Goal: Task Accomplishment & Management: Use online tool/utility

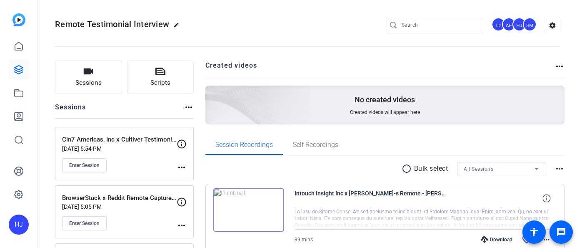
click at [418, 24] on input "Search" at bounding box center [439, 25] width 75 height 10
click at [406, 25] on input "Search" at bounding box center [439, 25] width 75 height 10
paste input "Dropbox x BlackMatter Creative Remote Interview"
type input "Dropbox x BlackMatter Creative Remote Interview"
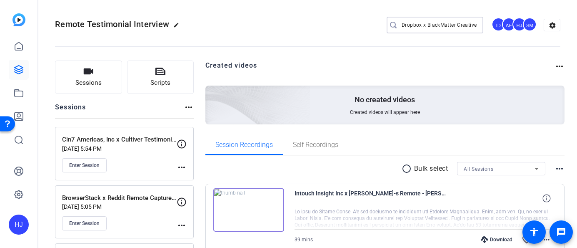
scroll to position [0, 42]
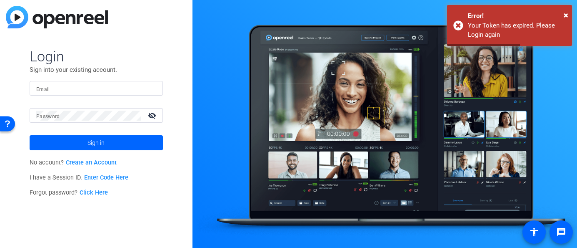
type input "heather@testimonialhero.com"
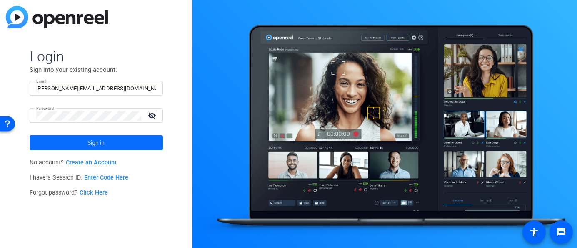
click at [106, 145] on span at bounding box center [96, 143] width 133 height 20
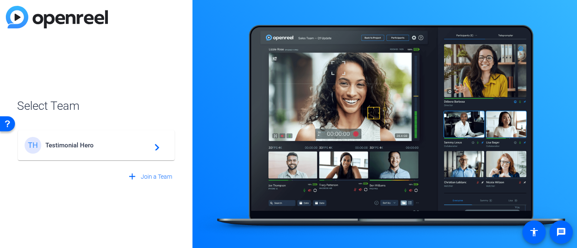
click at [106, 145] on span "Testimonial Hero" at bounding box center [97, 145] width 104 height 8
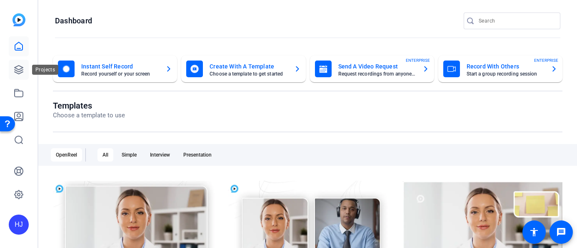
click at [18, 71] on icon at bounding box center [19, 69] width 8 height 8
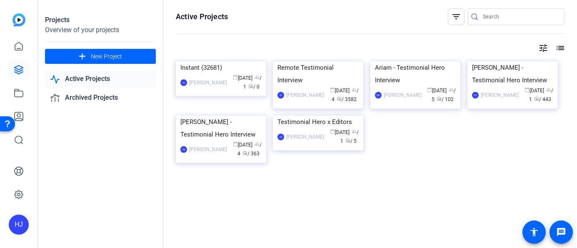
click at [324, 61] on img at bounding box center [318, 61] width 90 height 0
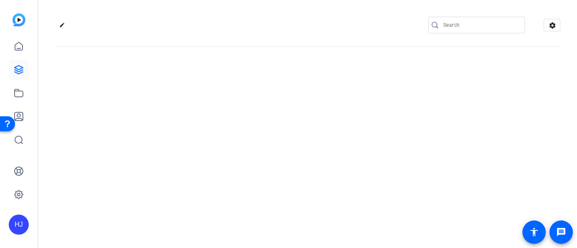
click at [452, 23] on input "Search" at bounding box center [480, 25] width 75 height 10
paste input "Dropbox x BlackMatter Creative Remote Interview"
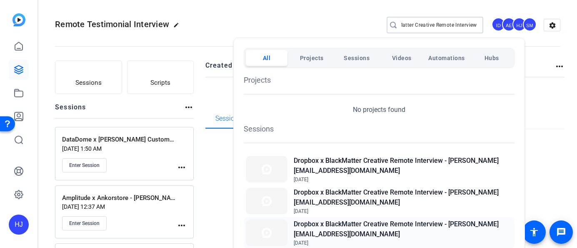
type input "Dropbox x BlackMatter Creative Remote Interview"
click at [361, 219] on h2 "Dropbox x BlackMatter Creative Remote Interview - [PERSON_NAME][EMAIL_ADDRESS][…" at bounding box center [403, 229] width 219 height 20
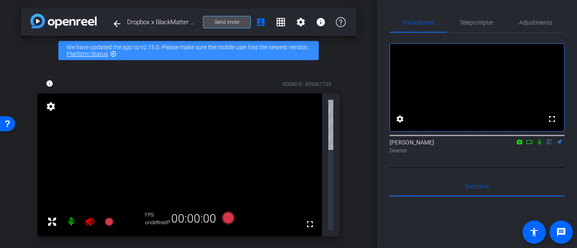
click at [219, 18] on span at bounding box center [226, 22] width 47 height 20
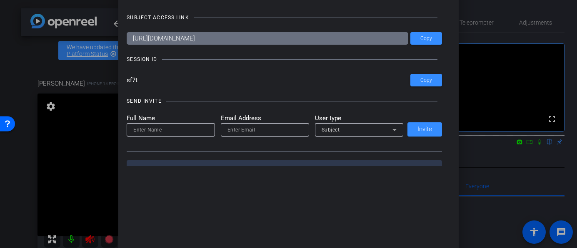
click at [29, 147] on div at bounding box center [288, 124] width 577 height 248
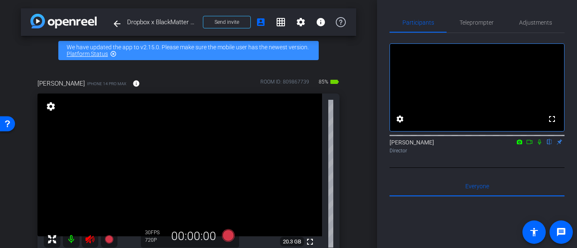
click at [91, 240] on icon at bounding box center [89, 239] width 9 height 8
click at [533, 23] on span "Adjustments" at bounding box center [535, 23] width 33 height 6
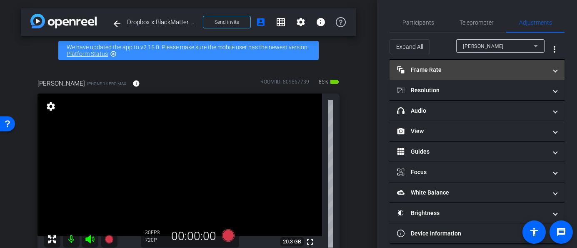
click at [478, 70] on mat-panel-title "Frame Rate Frame Rate" at bounding box center [472, 69] width 150 height 9
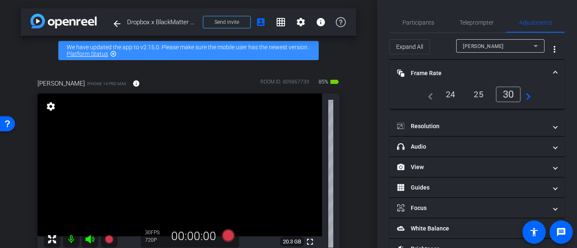
click at [445, 93] on div "24" at bounding box center [451, 94] width 22 height 14
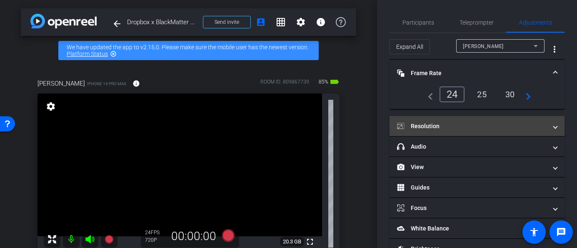
click at [443, 128] on mat-panel-title "Resolution" at bounding box center [472, 126] width 150 height 9
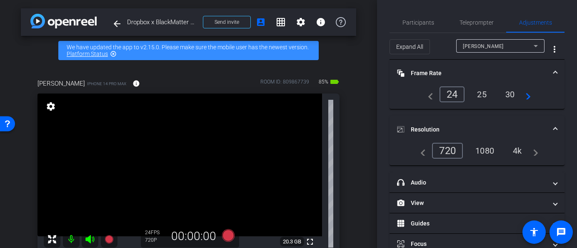
click at [487, 147] on div "1080" at bounding box center [484, 150] width 31 height 14
click at [368, 37] on div "arrow_back Dropbox x BlackMatter Creative Remote Interview - [PERSON_NAME][EMAI…" at bounding box center [188, 124] width 377 height 248
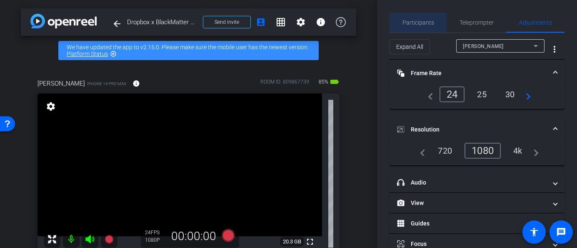
click at [418, 23] on span "Participants" at bounding box center [419, 23] width 32 height 6
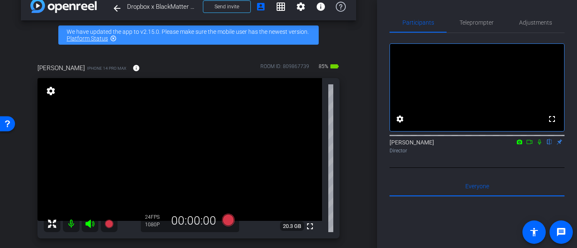
scroll to position [52, 0]
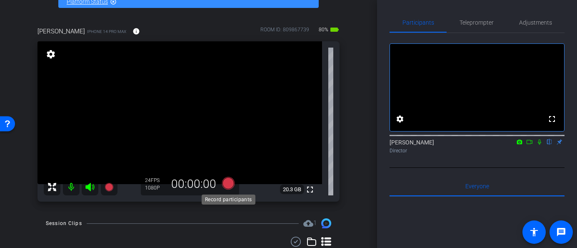
click at [230, 185] on icon at bounding box center [228, 183] width 13 height 13
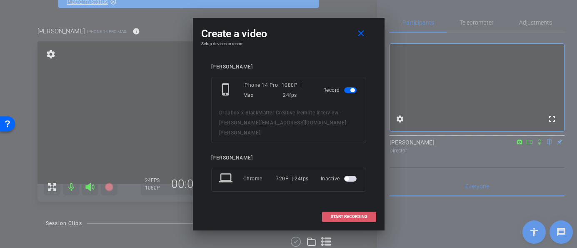
click at [350, 214] on span "START RECORDING" at bounding box center [349, 216] width 37 height 4
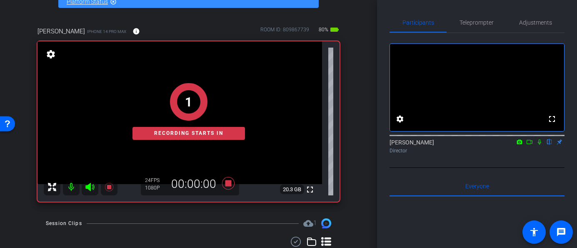
click at [540, 145] on icon at bounding box center [539, 141] width 3 height 5
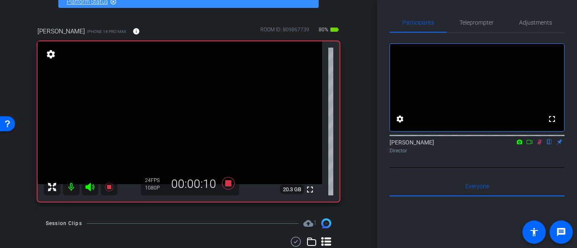
click at [540, 145] on icon at bounding box center [540, 141] width 5 height 5
click at [228, 183] on icon at bounding box center [228, 183] width 13 height 13
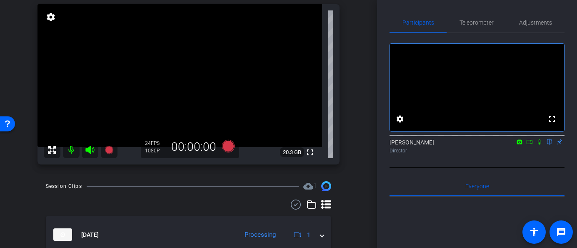
scroll to position [91, 0]
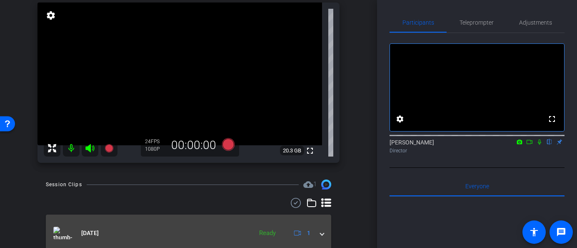
click at [320, 235] on span at bounding box center [321, 232] width 3 height 9
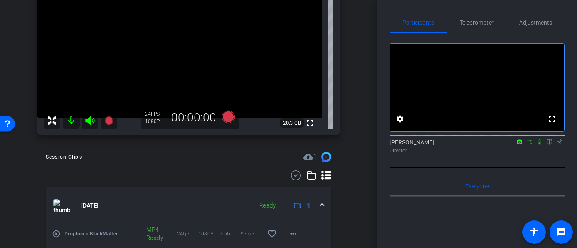
scroll to position [120, 0]
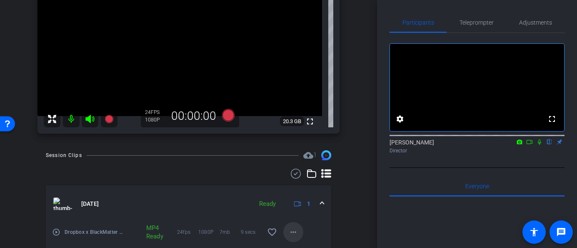
click at [294, 233] on mat-icon "more_horiz" at bounding box center [293, 232] width 10 height 10
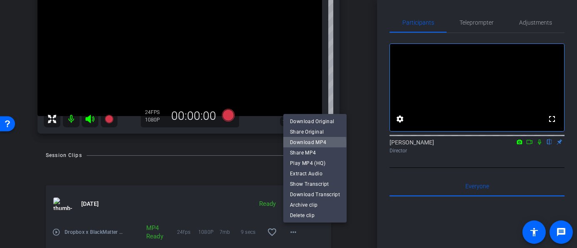
click at [306, 143] on span "Download MP4" at bounding box center [315, 142] width 50 height 10
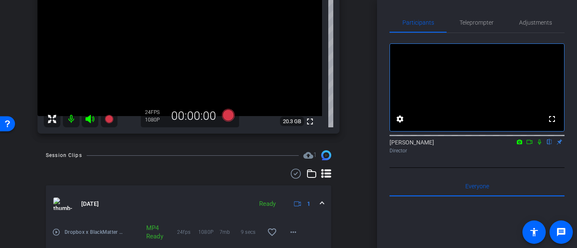
click at [89, 118] on icon at bounding box center [89, 119] width 9 height 8
click at [72, 120] on mat-icon at bounding box center [71, 118] width 17 height 17
click at [88, 124] on mat-icon at bounding box center [90, 118] width 17 height 17
click at [72, 120] on mat-icon at bounding box center [71, 118] width 17 height 17
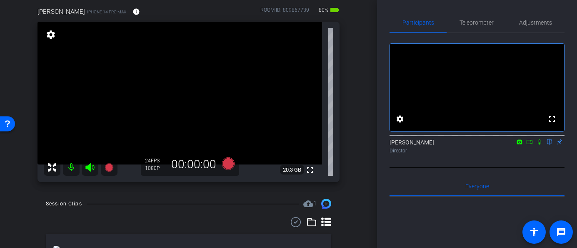
scroll to position [68, 0]
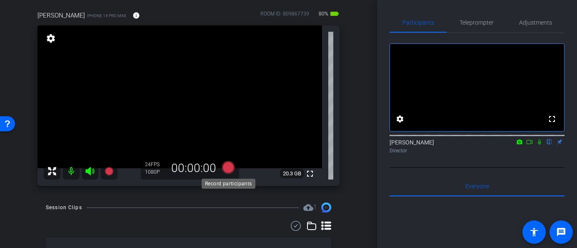
click at [228, 166] on icon at bounding box center [228, 167] width 13 height 13
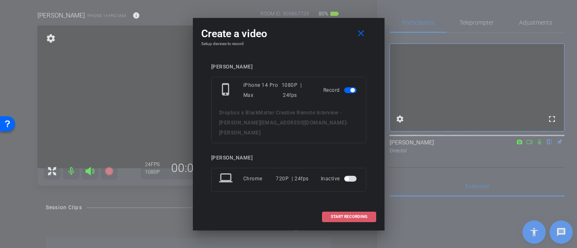
click at [337, 214] on span "START RECORDING" at bounding box center [349, 216] width 37 height 4
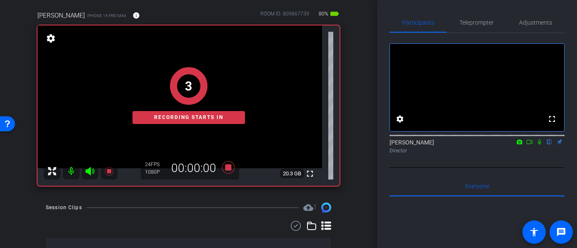
click at [530, 145] on icon at bounding box center [529, 142] width 7 height 6
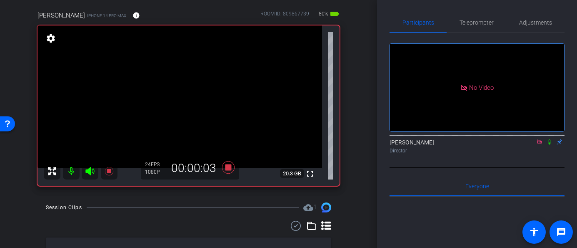
click at [550, 145] on icon at bounding box center [549, 142] width 7 height 6
click at [550, 145] on icon at bounding box center [550, 141] width 5 height 5
click at [549, 145] on icon at bounding box center [549, 141] width 3 height 5
click at [550, 145] on icon at bounding box center [550, 141] width 5 height 5
click at [549, 145] on icon at bounding box center [549, 142] width 7 height 6
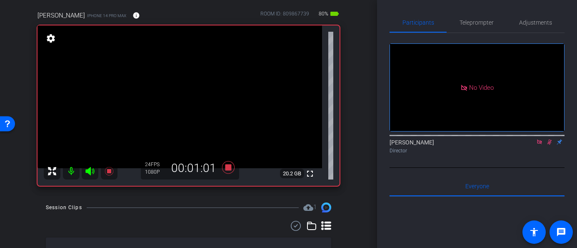
click at [549, 145] on icon at bounding box center [549, 142] width 7 height 6
click at [541, 145] on icon at bounding box center [539, 142] width 7 height 6
click at [539, 145] on icon at bounding box center [539, 142] width 7 height 6
click at [540, 145] on icon at bounding box center [539, 142] width 7 height 6
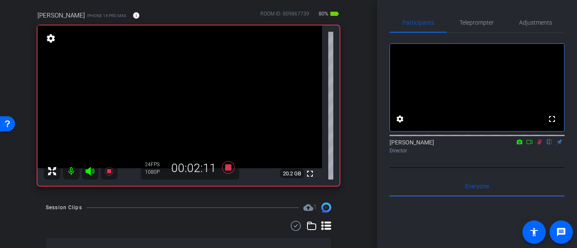
click at [538, 145] on icon at bounding box center [539, 142] width 7 height 6
click at [539, 145] on icon at bounding box center [540, 141] width 5 height 5
click at [538, 145] on icon at bounding box center [539, 142] width 7 height 6
click at [538, 145] on icon at bounding box center [540, 141] width 5 height 5
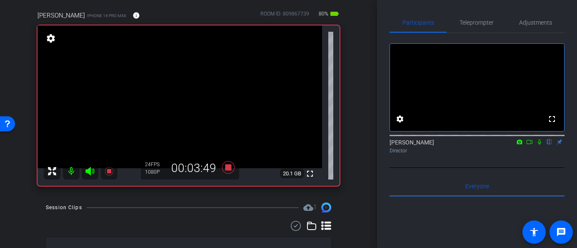
click at [540, 145] on icon at bounding box center [539, 142] width 7 height 6
click at [538, 145] on icon at bounding box center [539, 142] width 7 height 6
click at [540, 145] on icon at bounding box center [539, 142] width 7 height 6
click at [538, 145] on icon at bounding box center [539, 142] width 7 height 6
click at [540, 145] on icon at bounding box center [539, 142] width 7 height 6
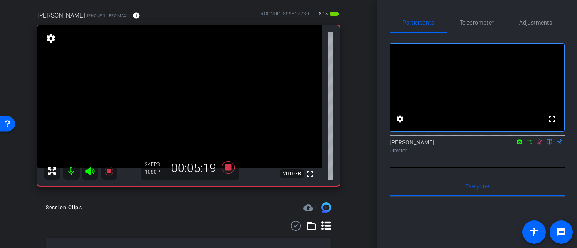
click at [541, 145] on icon at bounding box center [539, 142] width 7 height 6
click at [540, 145] on icon at bounding box center [539, 141] width 3 height 5
click at [537, 145] on icon at bounding box center [539, 142] width 7 height 6
click at [540, 145] on icon at bounding box center [539, 141] width 3 height 5
click at [540, 145] on icon at bounding box center [540, 141] width 5 height 5
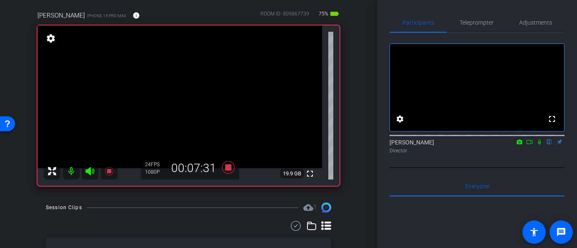
click at [540, 145] on icon at bounding box center [539, 142] width 7 height 6
click at [540, 145] on icon at bounding box center [539, 141] width 3 height 5
click at [540, 145] on icon at bounding box center [539, 142] width 7 height 6
click at [538, 145] on icon at bounding box center [539, 142] width 7 height 6
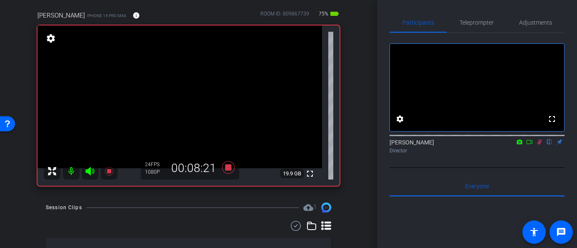
click at [538, 145] on icon at bounding box center [539, 142] width 7 height 6
click at [541, 145] on icon at bounding box center [539, 142] width 7 height 6
click at [540, 145] on icon at bounding box center [539, 142] width 7 height 6
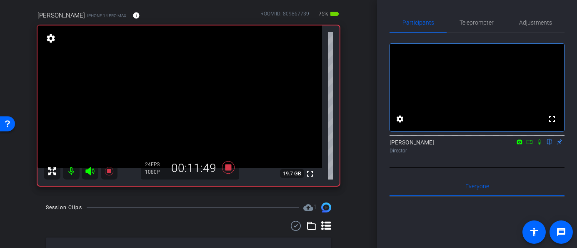
click at [539, 145] on icon at bounding box center [539, 142] width 7 height 6
click at [539, 145] on icon at bounding box center [540, 141] width 5 height 5
click at [539, 145] on icon at bounding box center [539, 141] width 3 height 5
click at [539, 145] on icon at bounding box center [540, 141] width 5 height 5
click at [539, 145] on icon at bounding box center [539, 141] width 3 height 5
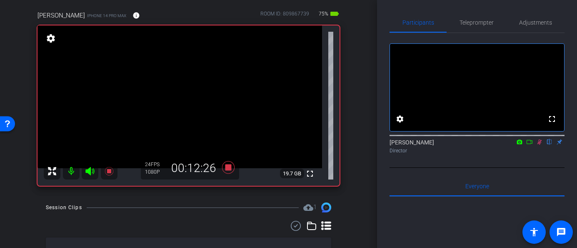
click at [539, 145] on icon at bounding box center [540, 141] width 5 height 5
click at [539, 145] on icon at bounding box center [539, 141] width 3 height 5
click at [539, 145] on icon at bounding box center [540, 141] width 5 height 5
click at [539, 145] on icon at bounding box center [539, 141] width 3 height 5
click at [539, 145] on icon at bounding box center [540, 141] width 5 height 5
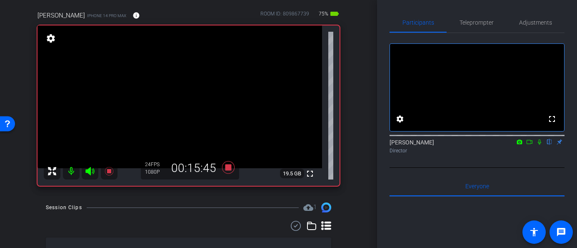
click at [538, 145] on icon at bounding box center [539, 141] width 3 height 5
click at [538, 145] on icon at bounding box center [540, 141] width 5 height 5
click at [539, 145] on icon at bounding box center [539, 141] width 3 height 5
click at [540, 145] on icon at bounding box center [539, 142] width 7 height 6
click at [540, 145] on icon at bounding box center [539, 141] width 3 height 5
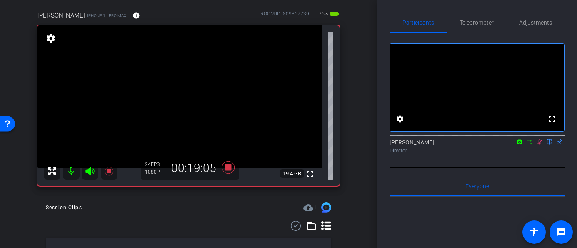
click at [538, 145] on icon at bounding box center [540, 141] width 5 height 5
click at [537, 145] on icon at bounding box center [539, 142] width 7 height 6
click at [539, 145] on icon at bounding box center [540, 141] width 5 height 5
click at [540, 145] on mat-icon at bounding box center [540, 142] width 10 height 8
click at [541, 154] on div "Heather Jacoby flip Director" at bounding box center [477, 146] width 175 height 16
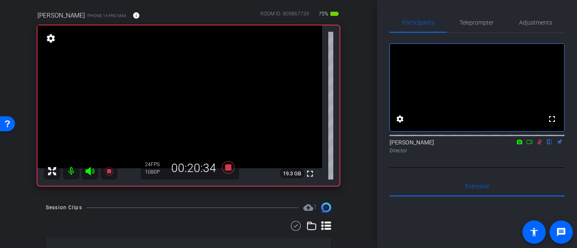
click at [540, 145] on mat-icon at bounding box center [540, 142] width 10 height 8
click at [539, 145] on icon at bounding box center [539, 141] width 3 height 5
click at [538, 145] on icon at bounding box center [540, 141] width 5 height 5
click at [539, 145] on mat-icon at bounding box center [540, 142] width 10 height 8
click at [539, 145] on icon at bounding box center [539, 142] width 7 height 6
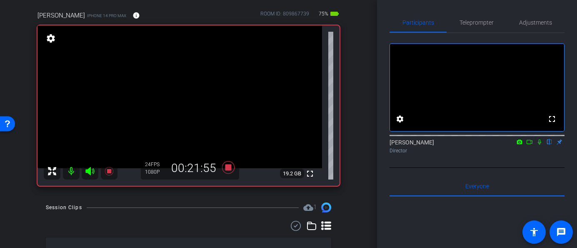
click at [538, 145] on icon at bounding box center [539, 142] width 7 height 6
click at [540, 145] on icon at bounding box center [540, 141] width 5 height 5
click at [541, 145] on mat-icon at bounding box center [540, 142] width 10 height 8
click at [540, 154] on div "Heather Jacoby flip Director" at bounding box center [477, 146] width 175 height 16
click at [541, 145] on icon at bounding box center [539, 142] width 7 height 6
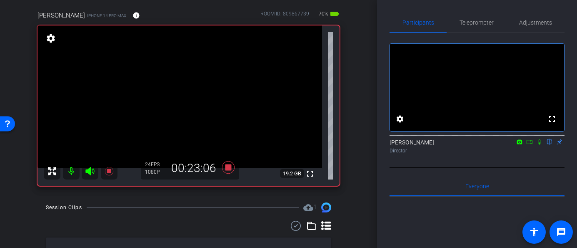
click at [539, 145] on icon at bounding box center [539, 141] width 3 height 5
click at [540, 145] on icon at bounding box center [539, 142] width 7 height 6
click at [539, 145] on icon at bounding box center [539, 141] width 3 height 5
click at [541, 145] on icon at bounding box center [539, 142] width 7 height 6
click at [540, 145] on icon at bounding box center [539, 142] width 7 height 6
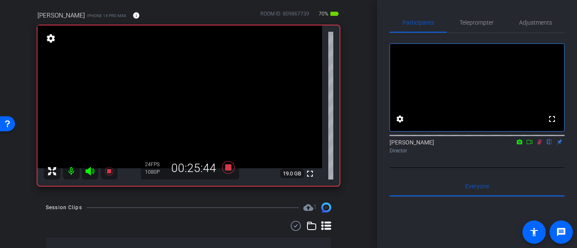
click at [540, 145] on icon at bounding box center [540, 141] width 5 height 5
click at [539, 145] on icon at bounding box center [539, 142] width 7 height 6
click at [538, 145] on icon at bounding box center [539, 142] width 7 height 6
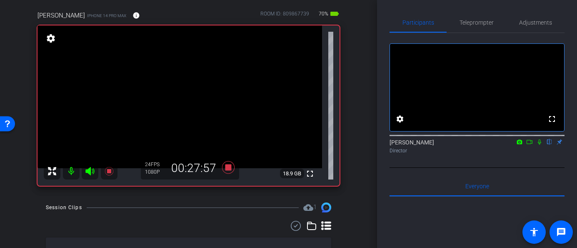
scroll to position [1, 0]
click at [540, 144] on icon at bounding box center [539, 141] width 7 height 6
click at [540, 144] on icon at bounding box center [540, 140] width 5 height 5
click at [540, 144] on icon at bounding box center [539, 141] width 7 height 6
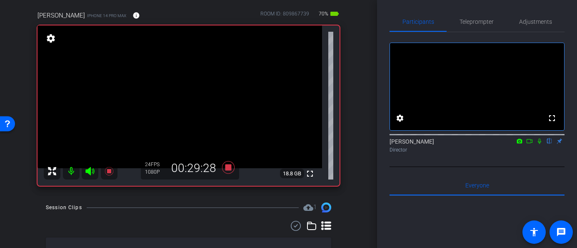
click at [538, 144] on icon at bounding box center [539, 141] width 7 height 6
click at [540, 144] on icon at bounding box center [539, 141] width 7 height 6
click at [540, 144] on icon at bounding box center [540, 140] width 5 height 5
click at [537, 144] on icon at bounding box center [539, 141] width 7 height 6
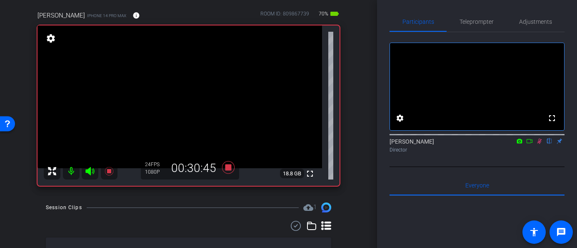
click at [539, 144] on icon at bounding box center [539, 141] width 7 height 6
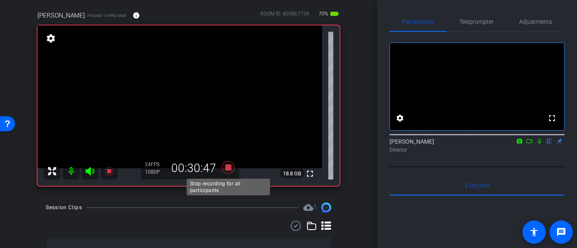
click at [230, 167] on icon at bounding box center [228, 167] width 13 height 13
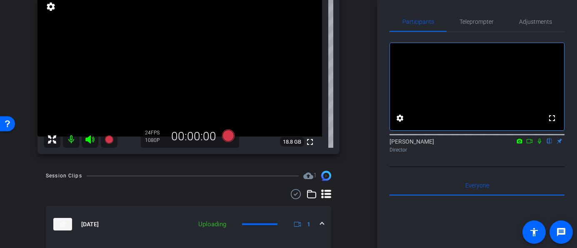
scroll to position [93, 0]
